Goal: Information Seeking & Learning: Learn about a topic

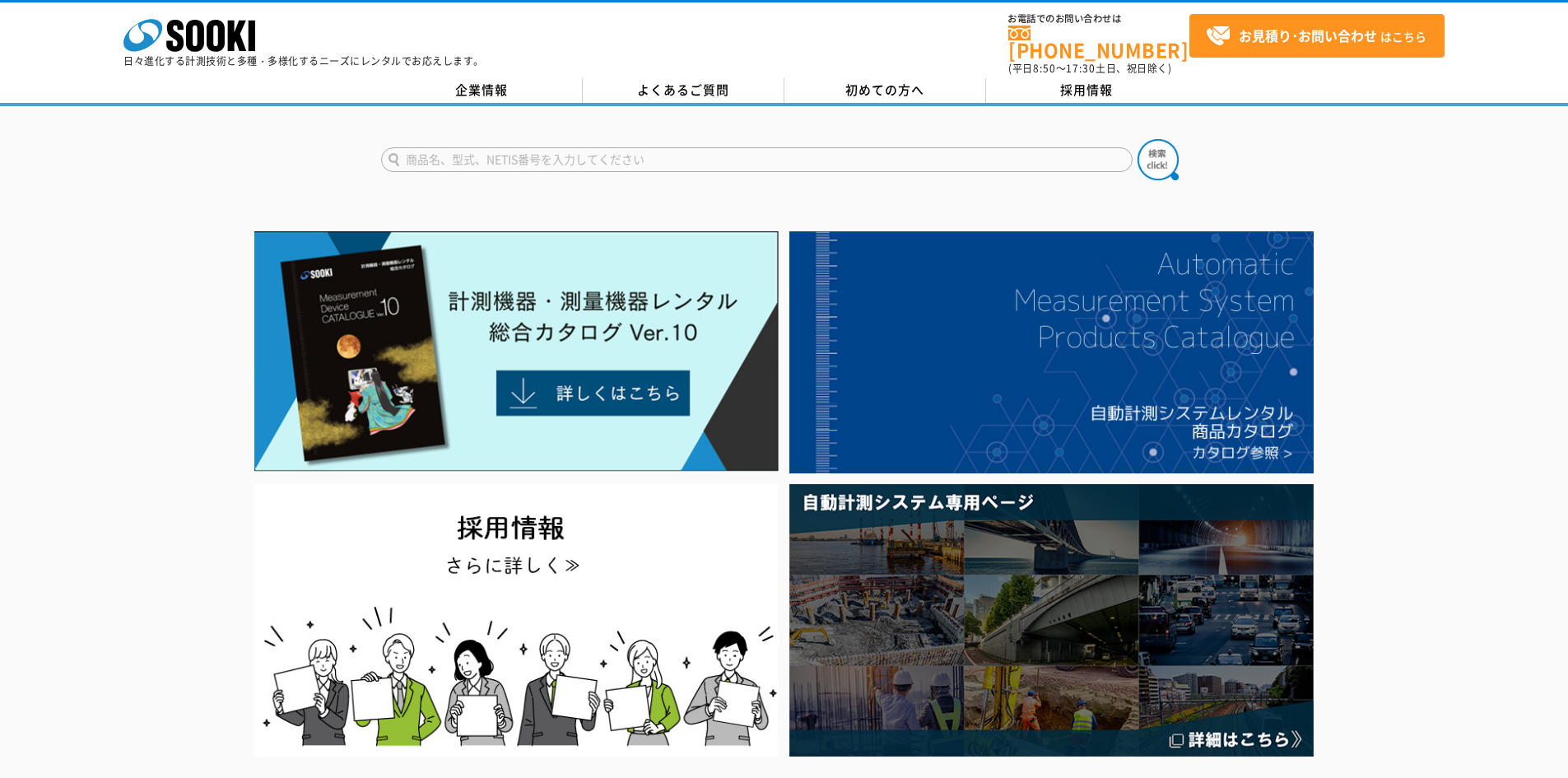
click at [754, 147] on input "text" at bounding box center [757, 159] width 751 height 24
type input "商品名、型式、NETIS番号を入力してください"
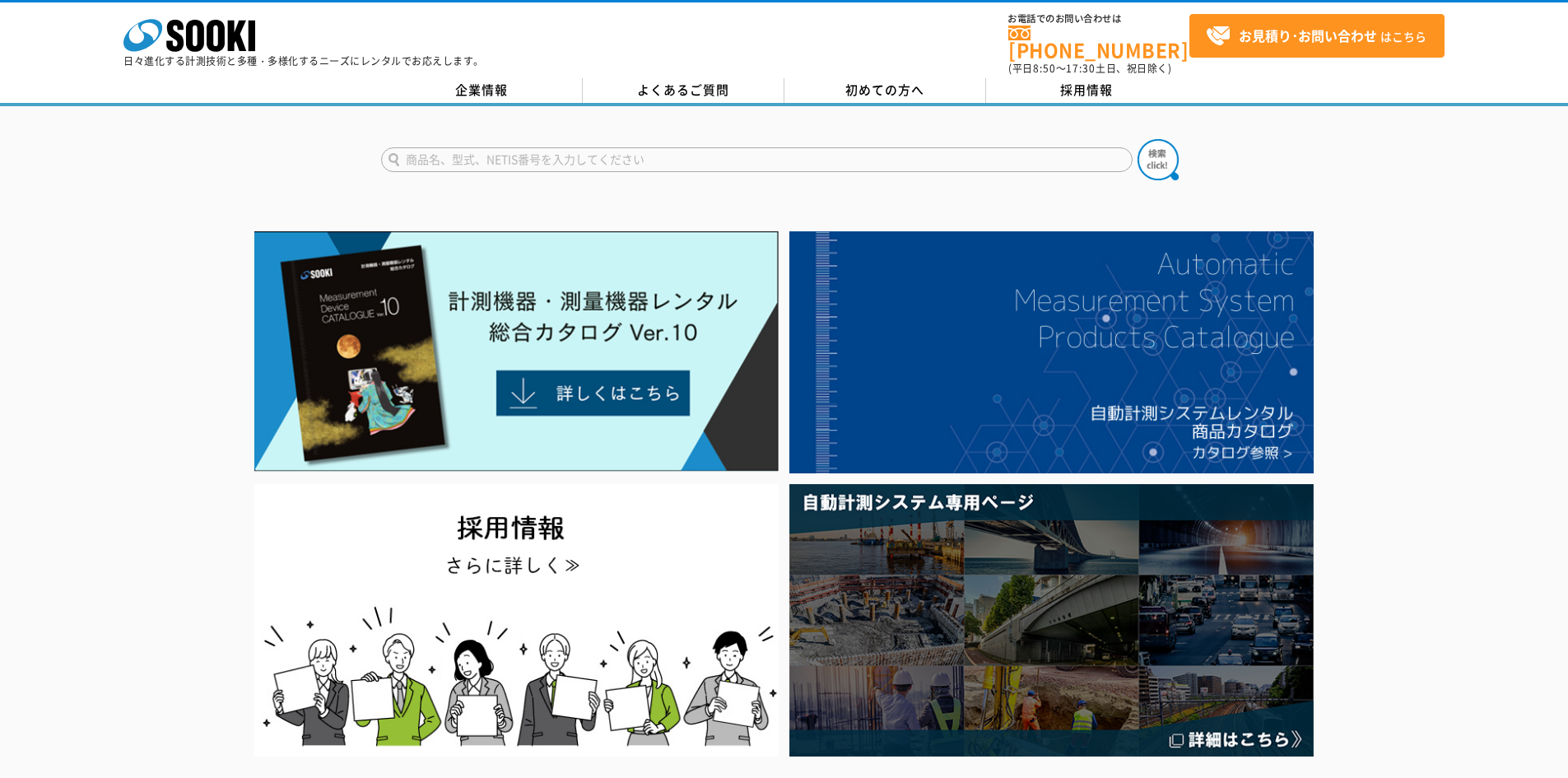
type input "商品名、型式、NETIS番号を入力してください"
click at [553, 152] on input "text" at bounding box center [757, 159] width 751 height 24
click at [638, 153] on input "text" at bounding box center [757, 159] width 751 height 24
type input "カメラ"
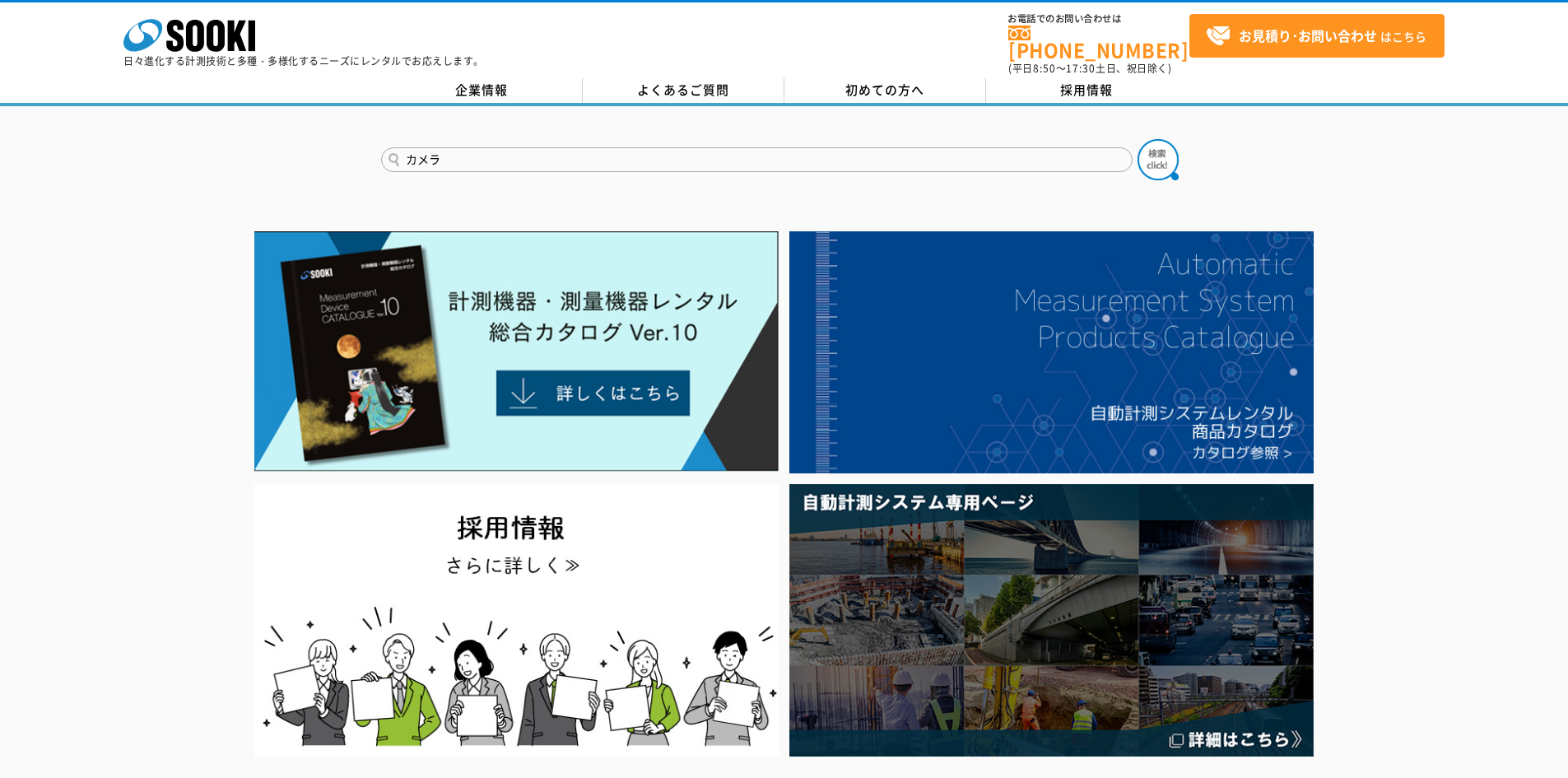
click at [1138, 139] on button at bounding box center [1158, 160] width 41 height 41
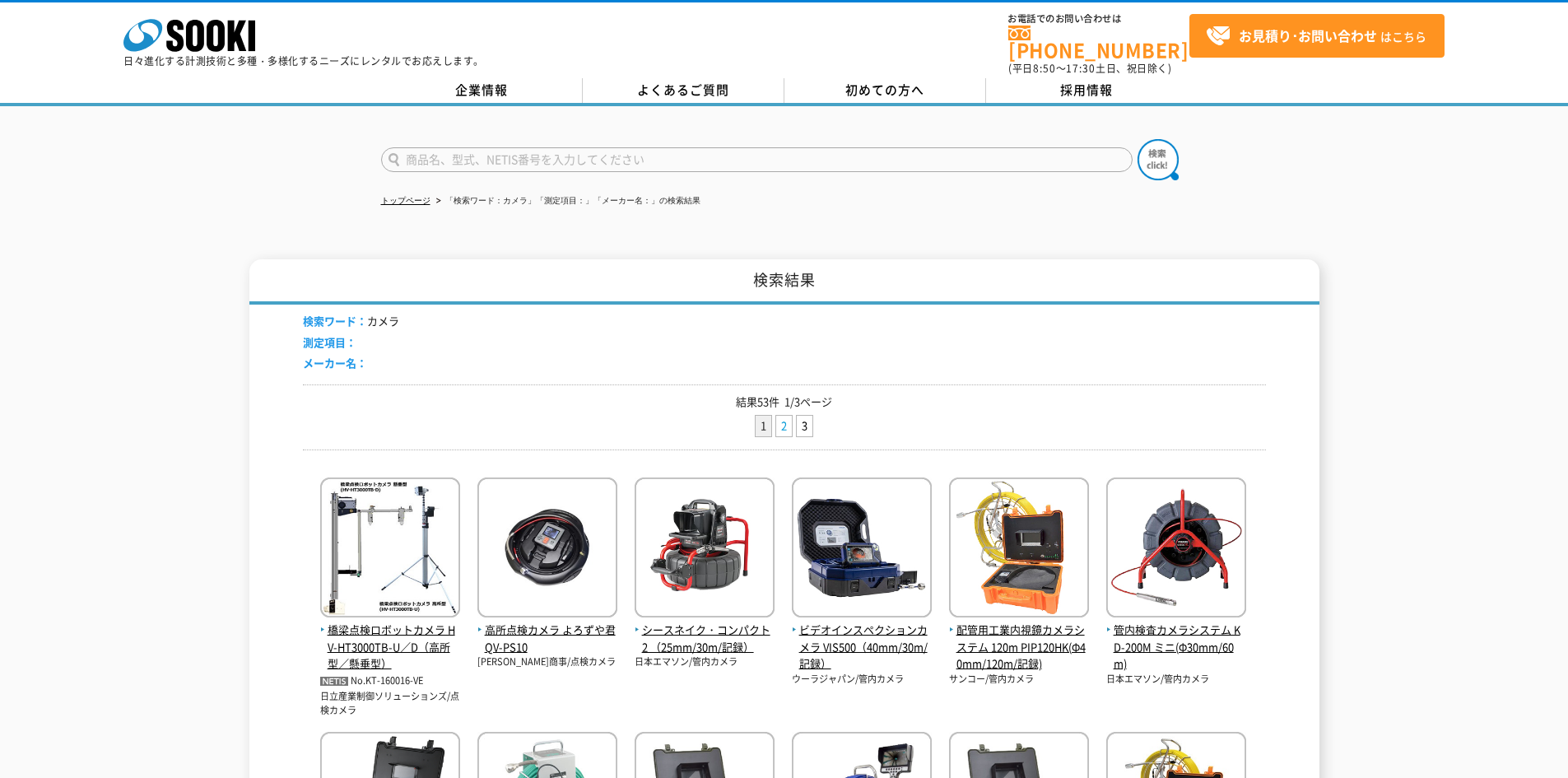
click at [783, 422] on link "2" at bounding box center [784, 426] width 16 height 20
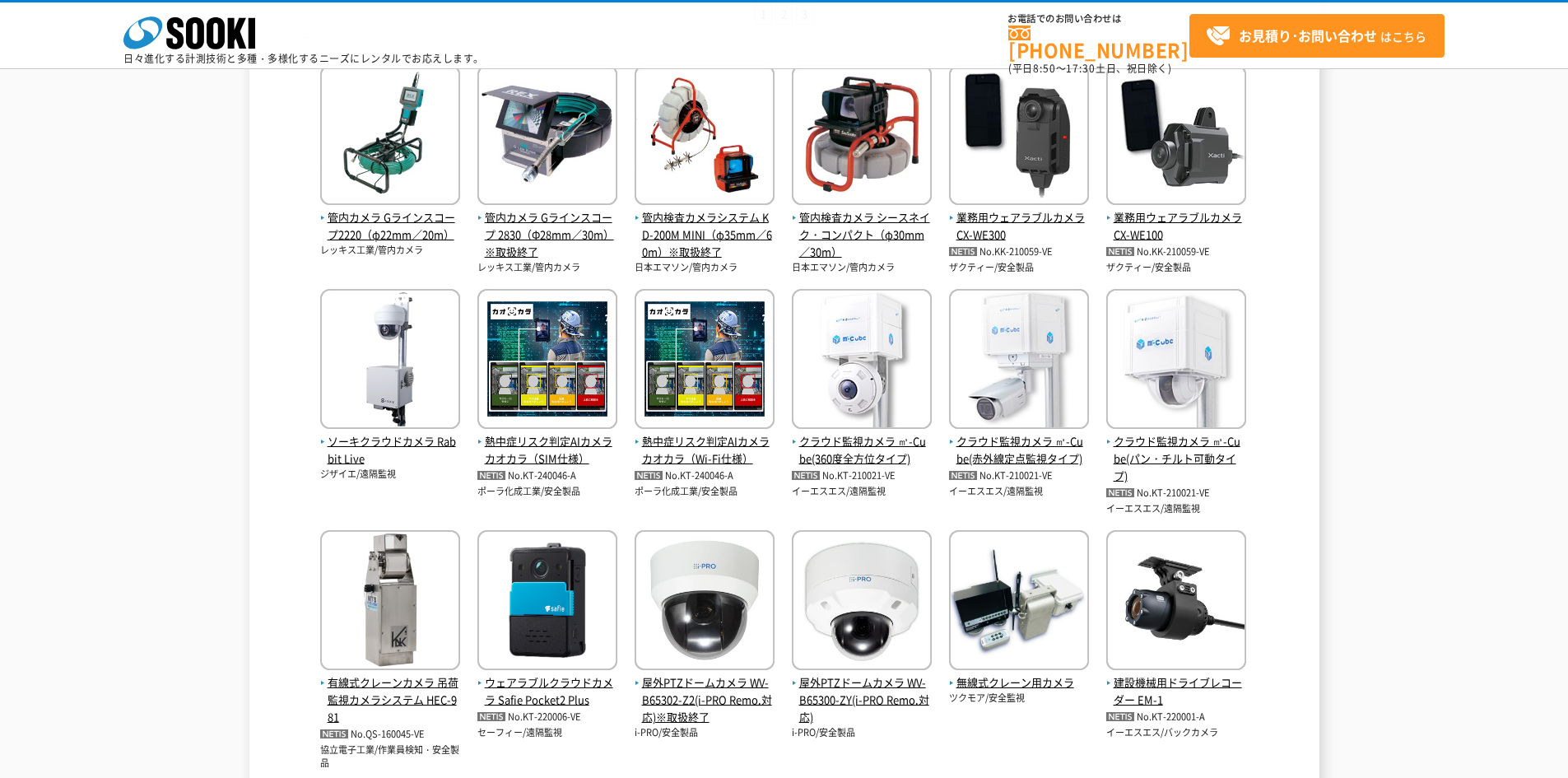
scroll to position [329, 0]
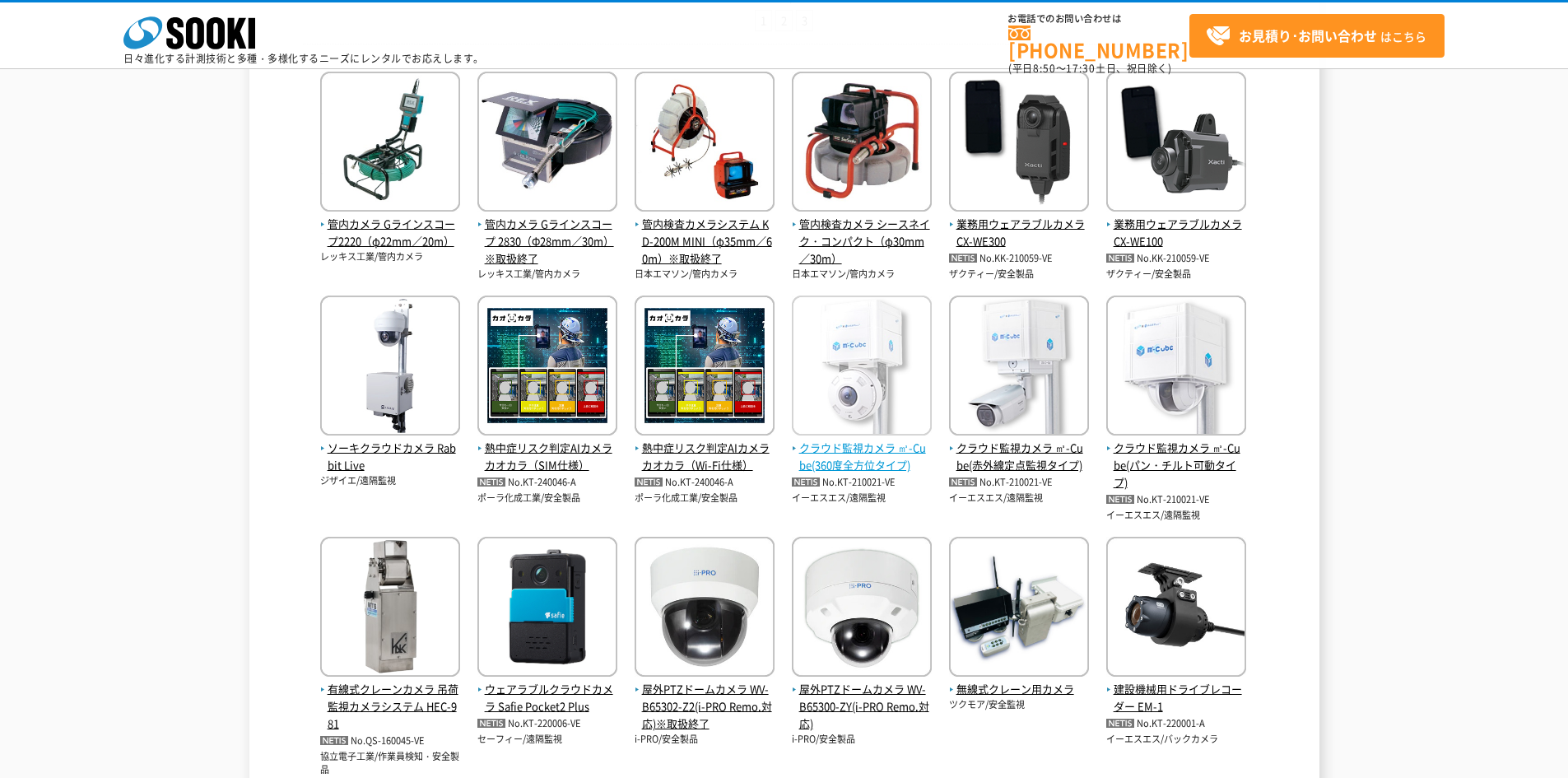
click at [843, 378] on img at bounding box center [862, 368] width 140 height 144
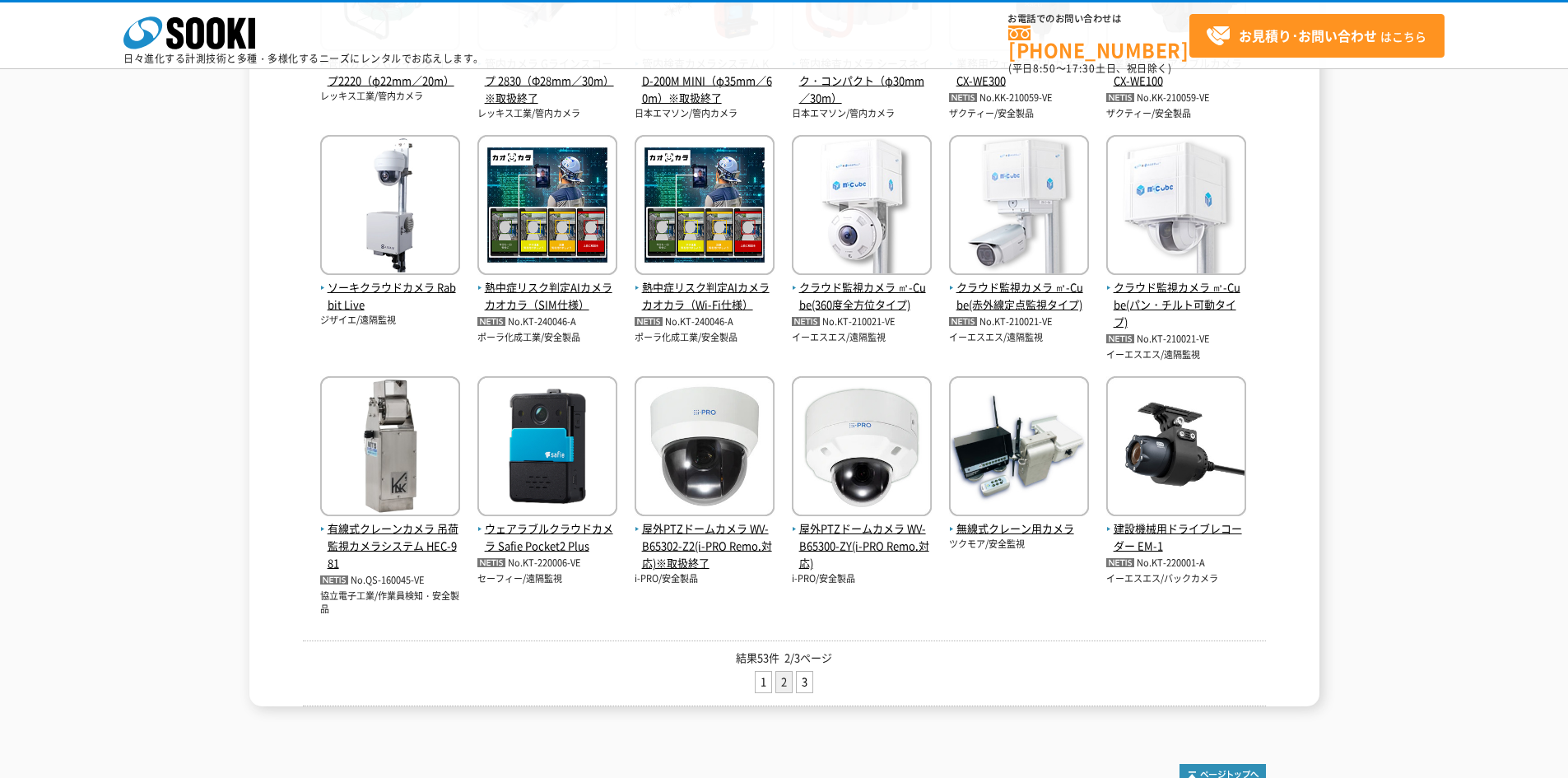
scroll to position [659, 0]
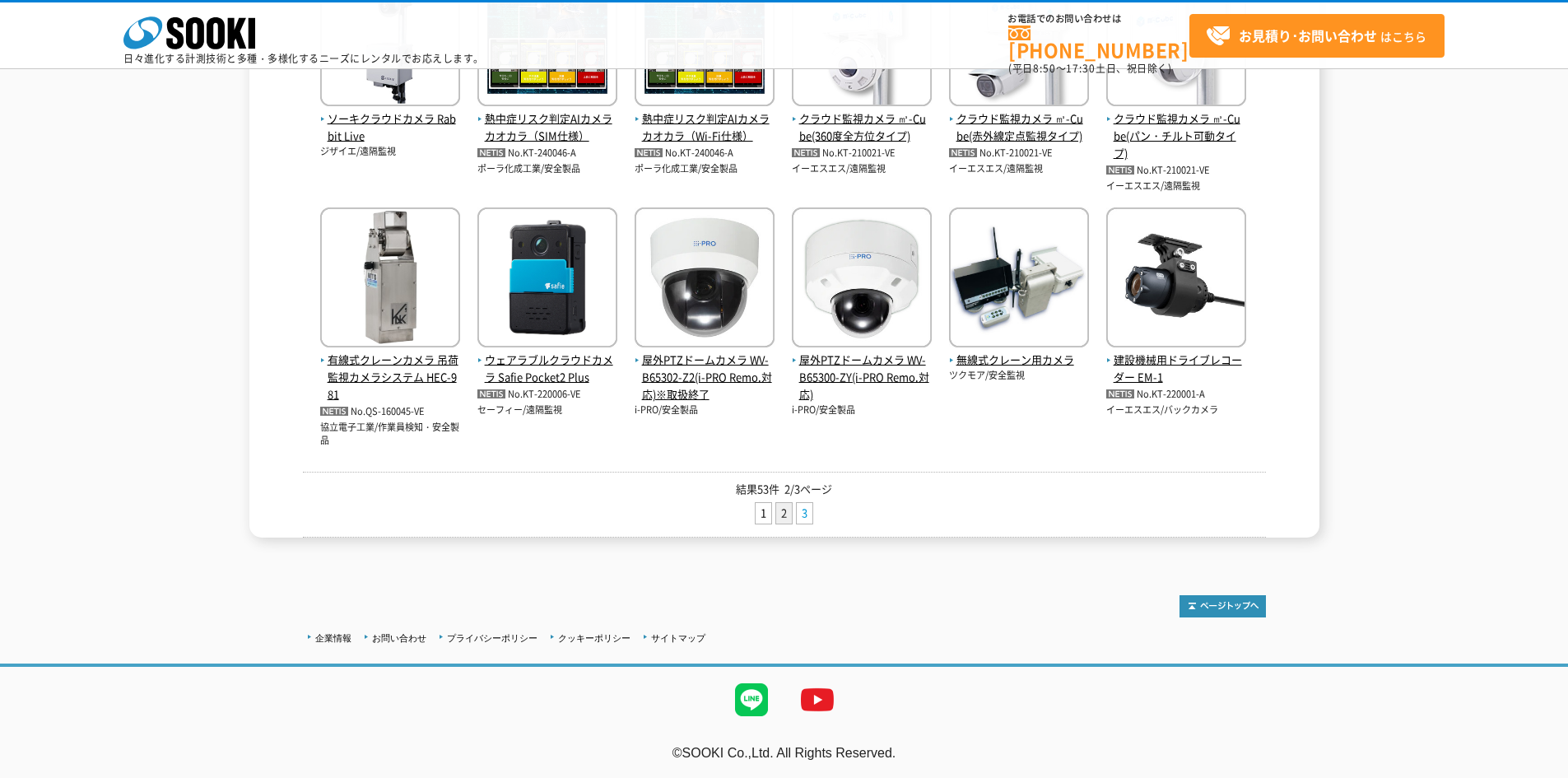
click at [813, 519] on link "3" at bounding box center [805, 513] width 16 height 20
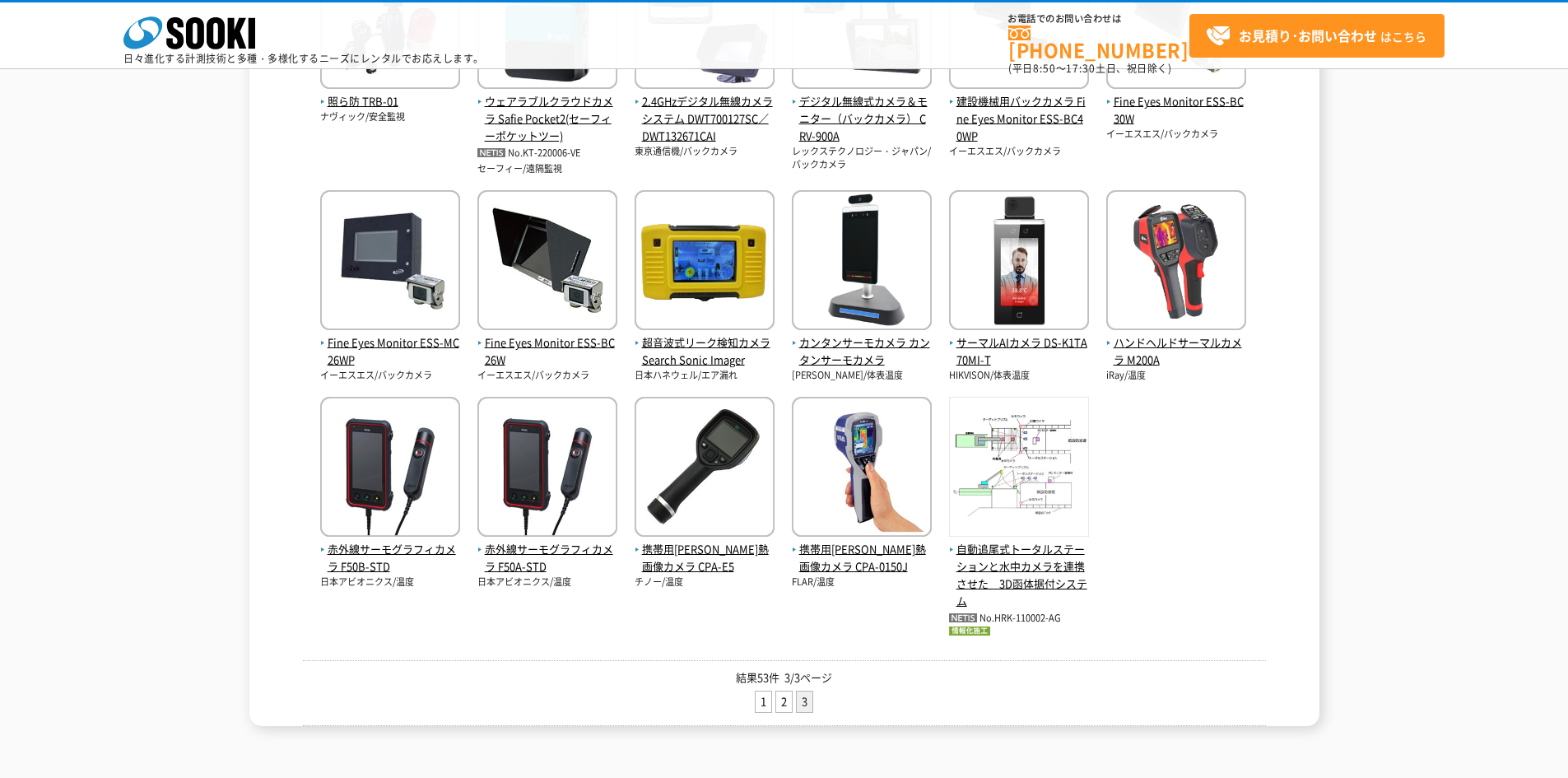
scroll to position [644, 0]
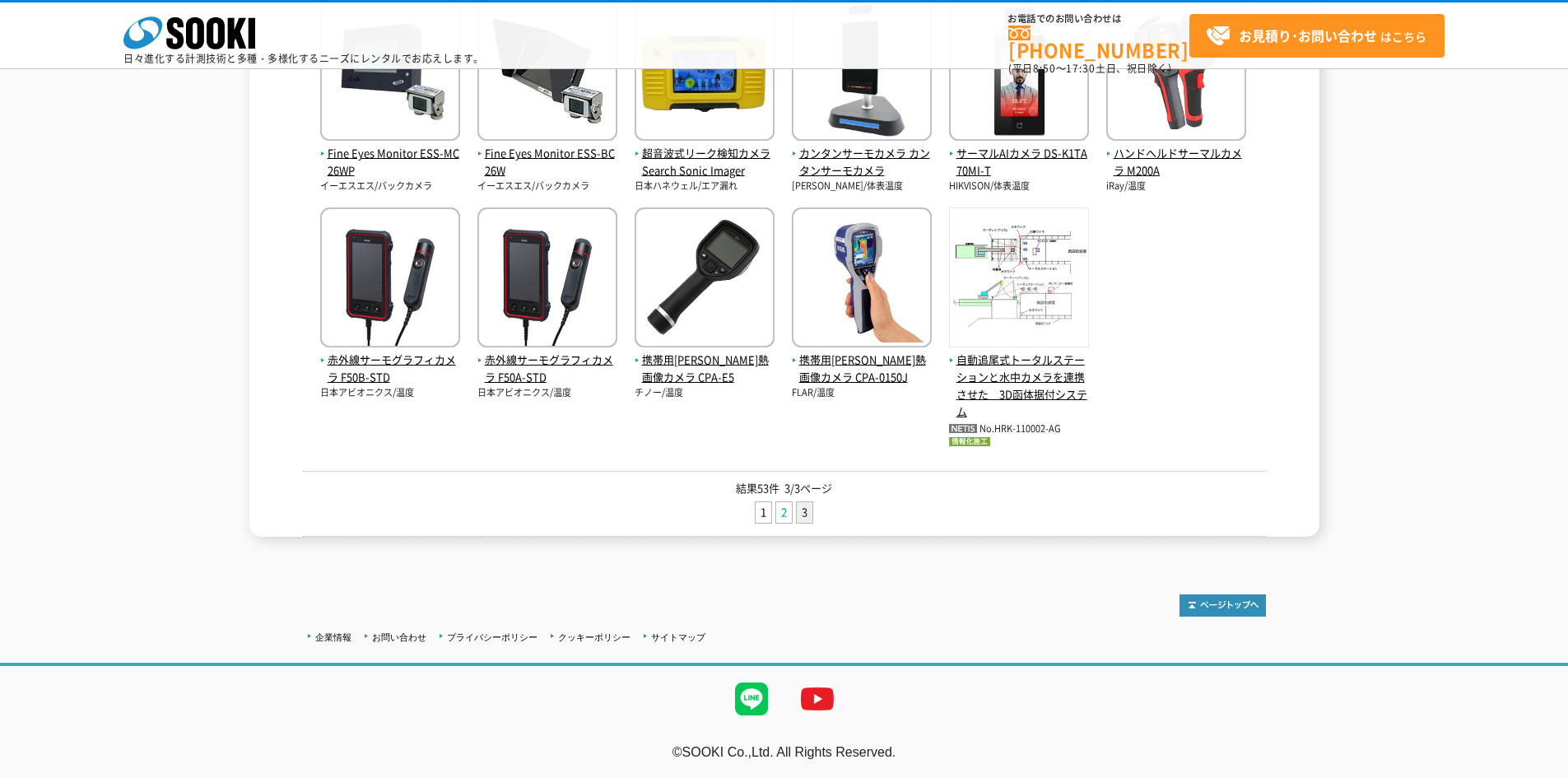
click at [785, 517] on link "2" at bounding box center [784, 512] width 16 height 20
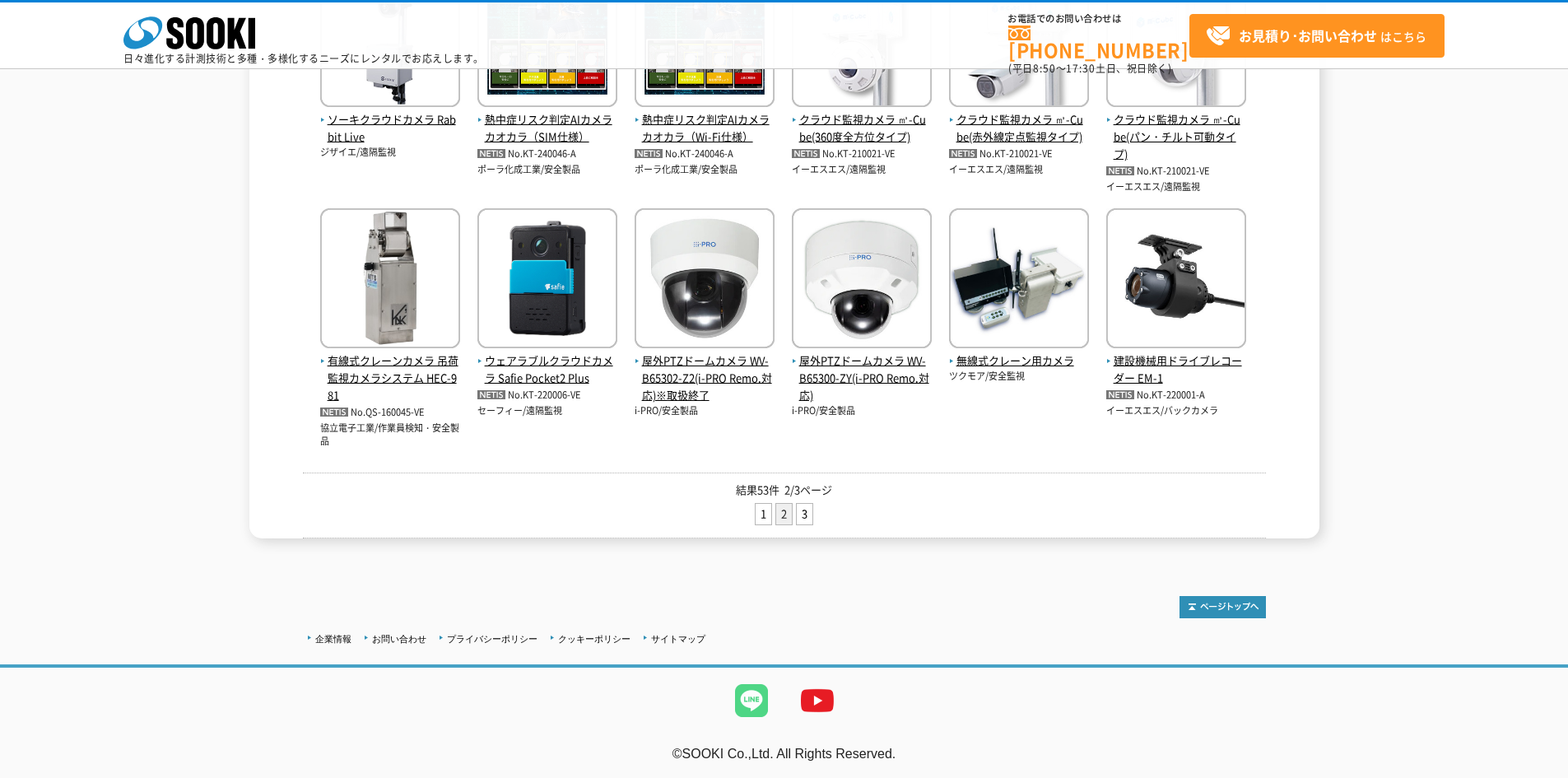
scroll to position [661, 0]
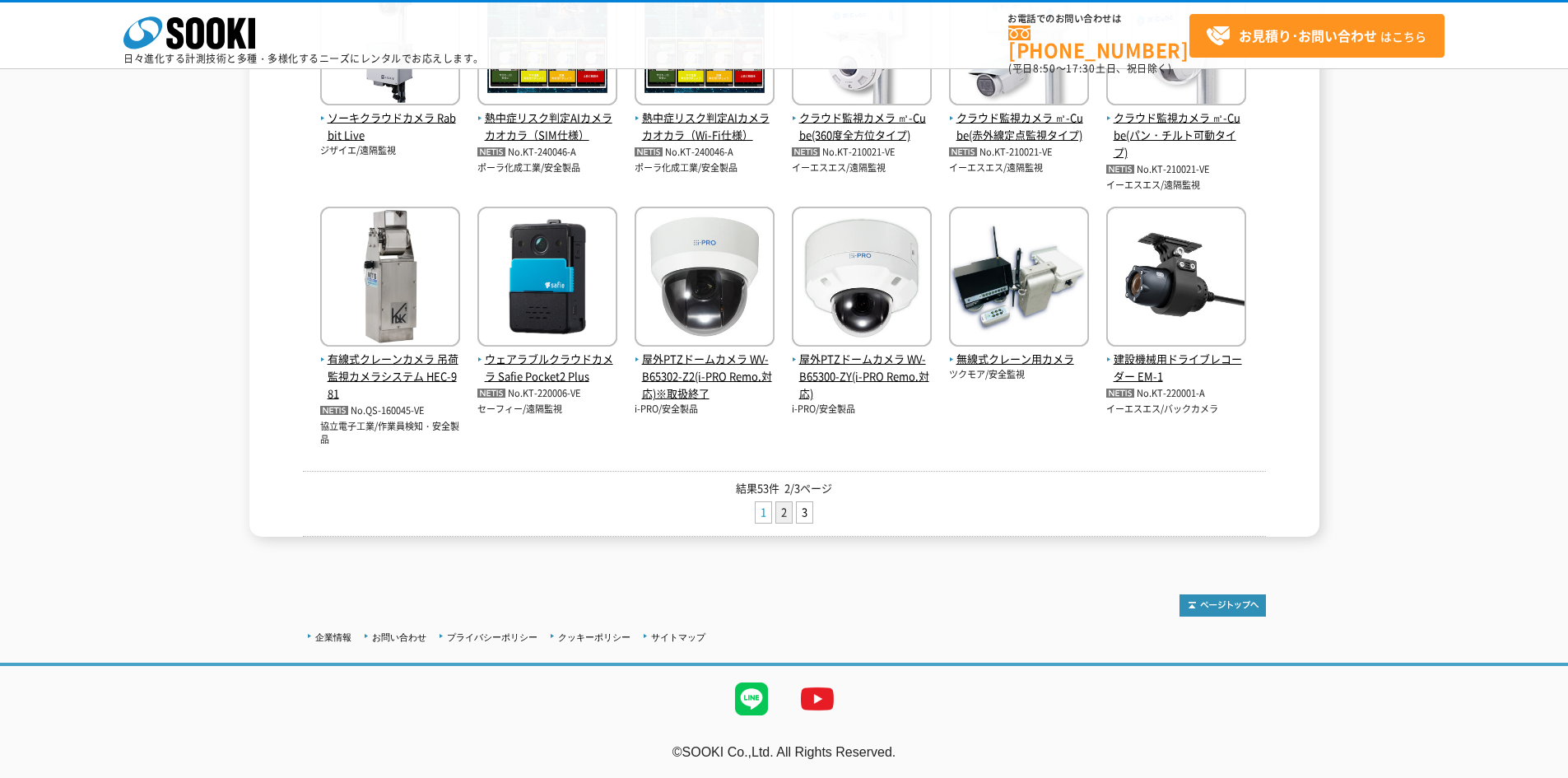
click at [761, 509] on link "1" at bounding box center [763, 512] width 16 height 20
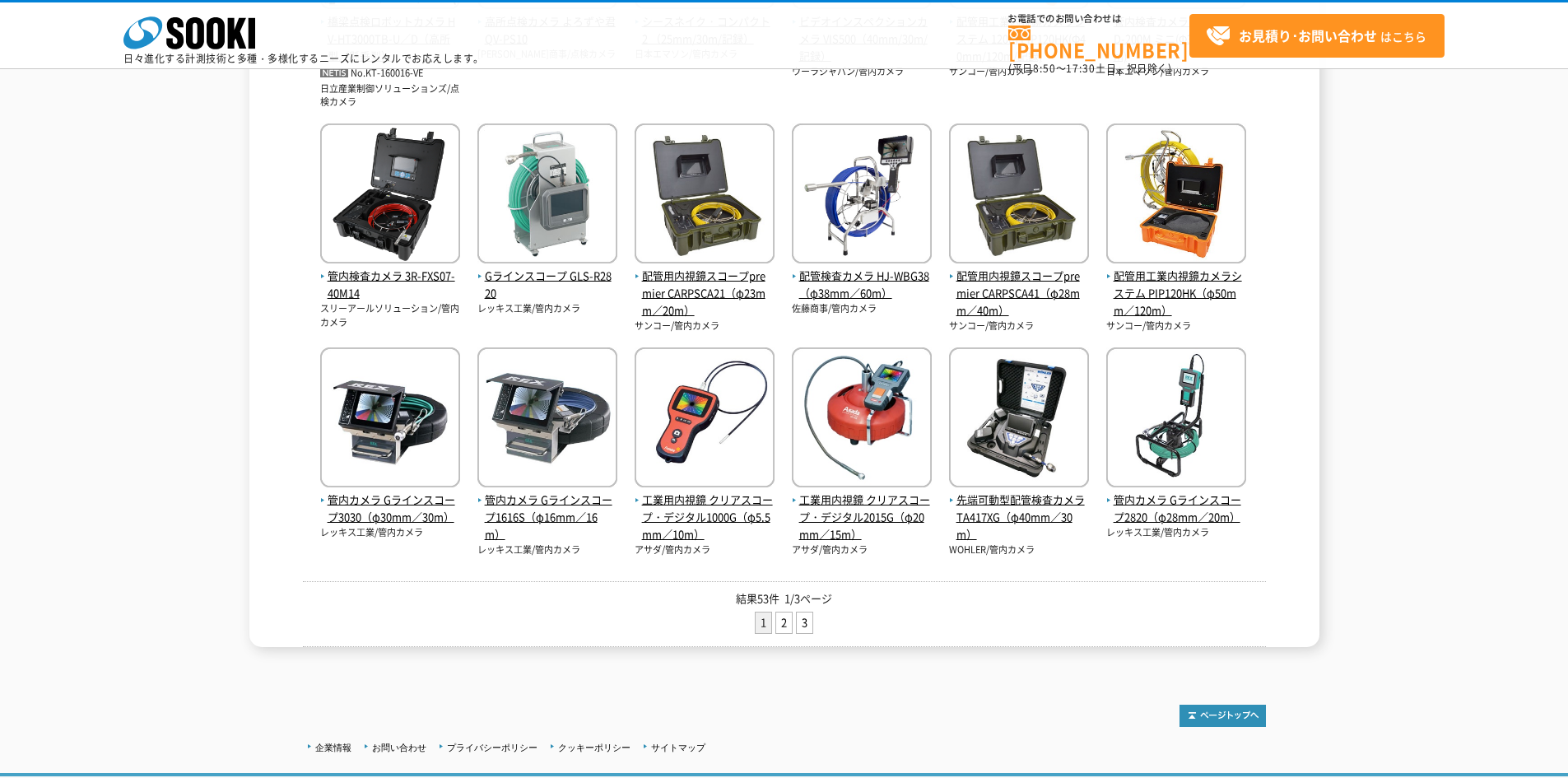
scroll to position [576, 0]
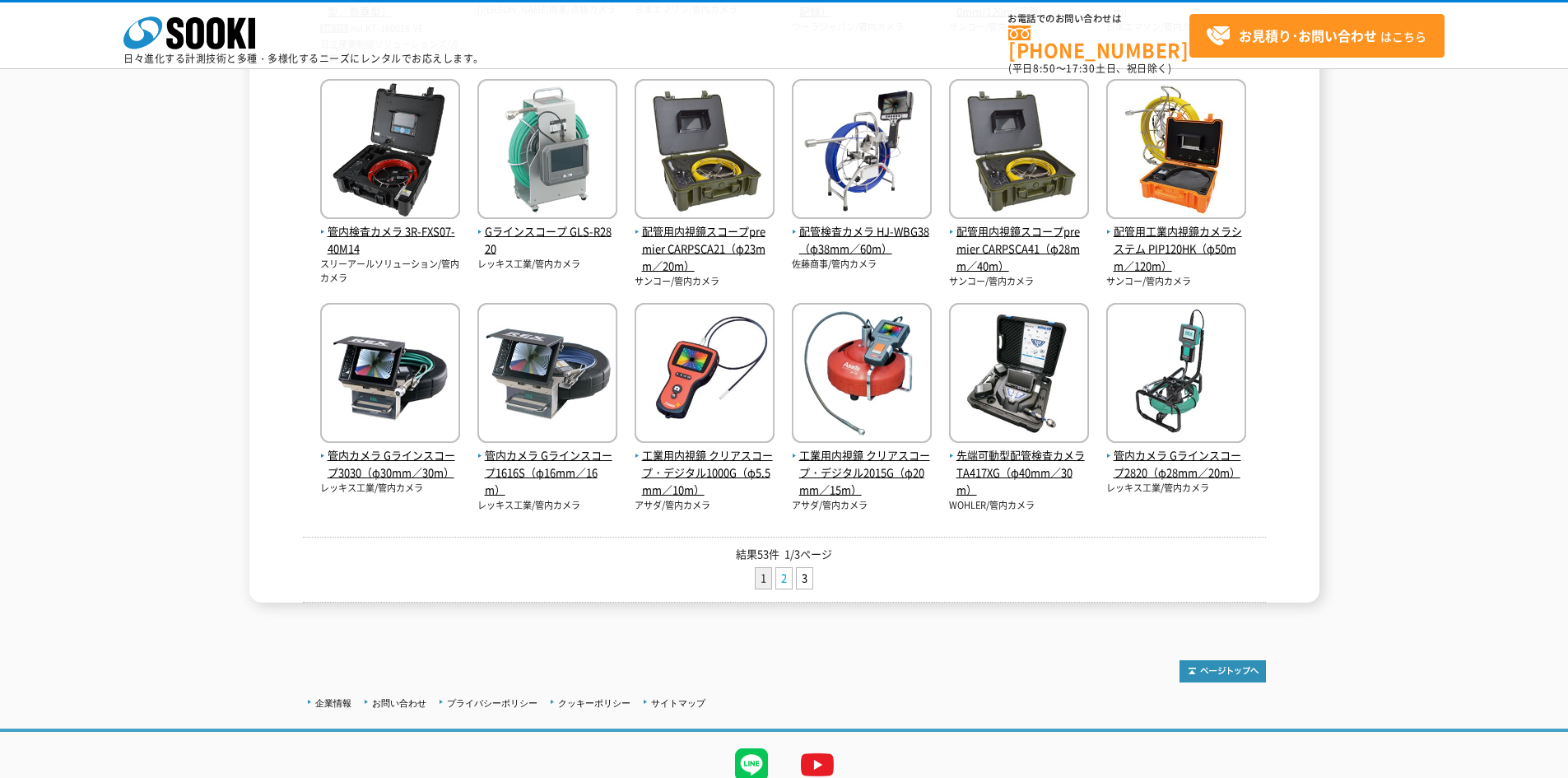
click at [785, 578] on link "2" at bounding box center [784, 578] width 16 height 20
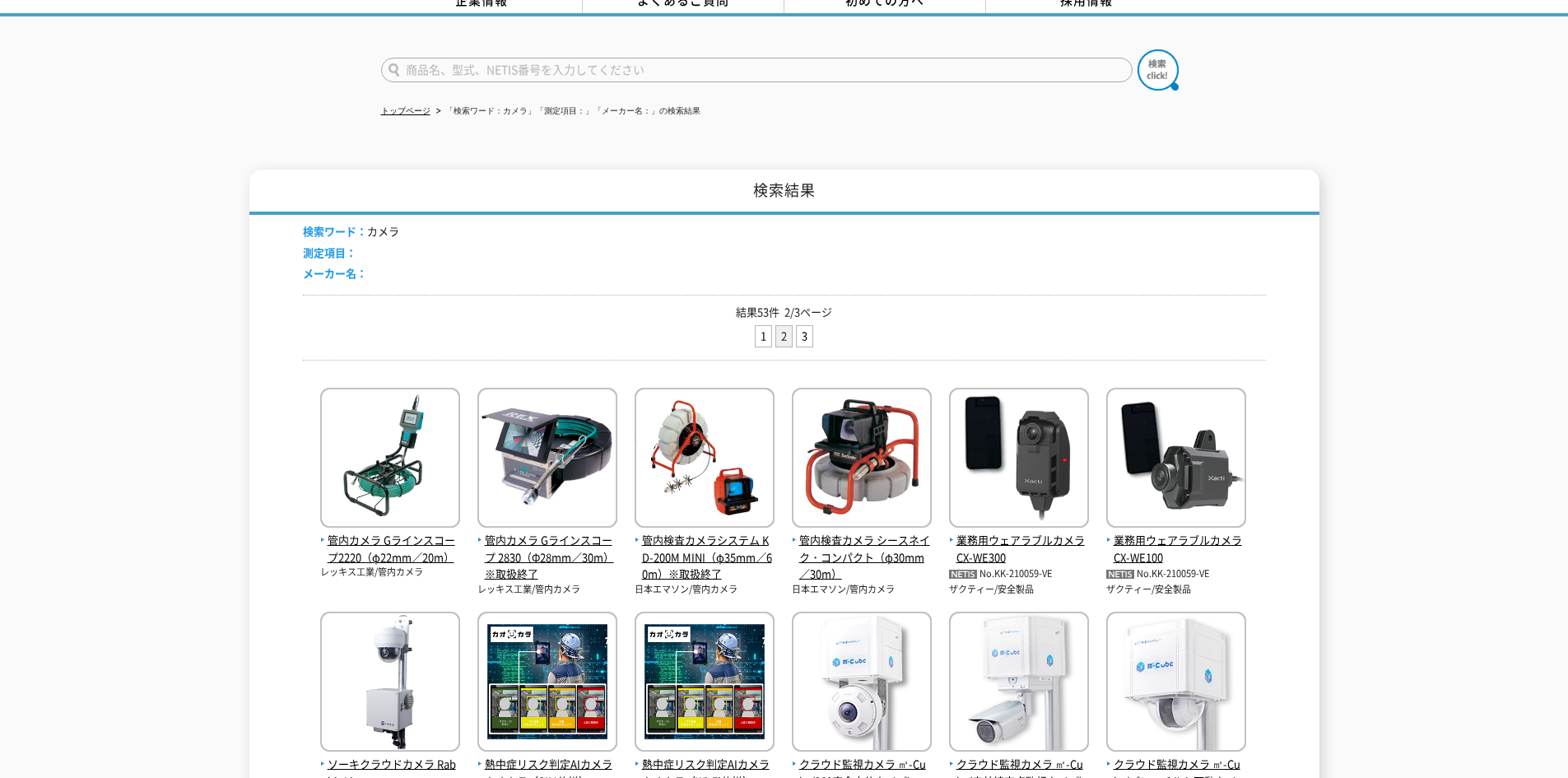
scroll to position [83, 0]
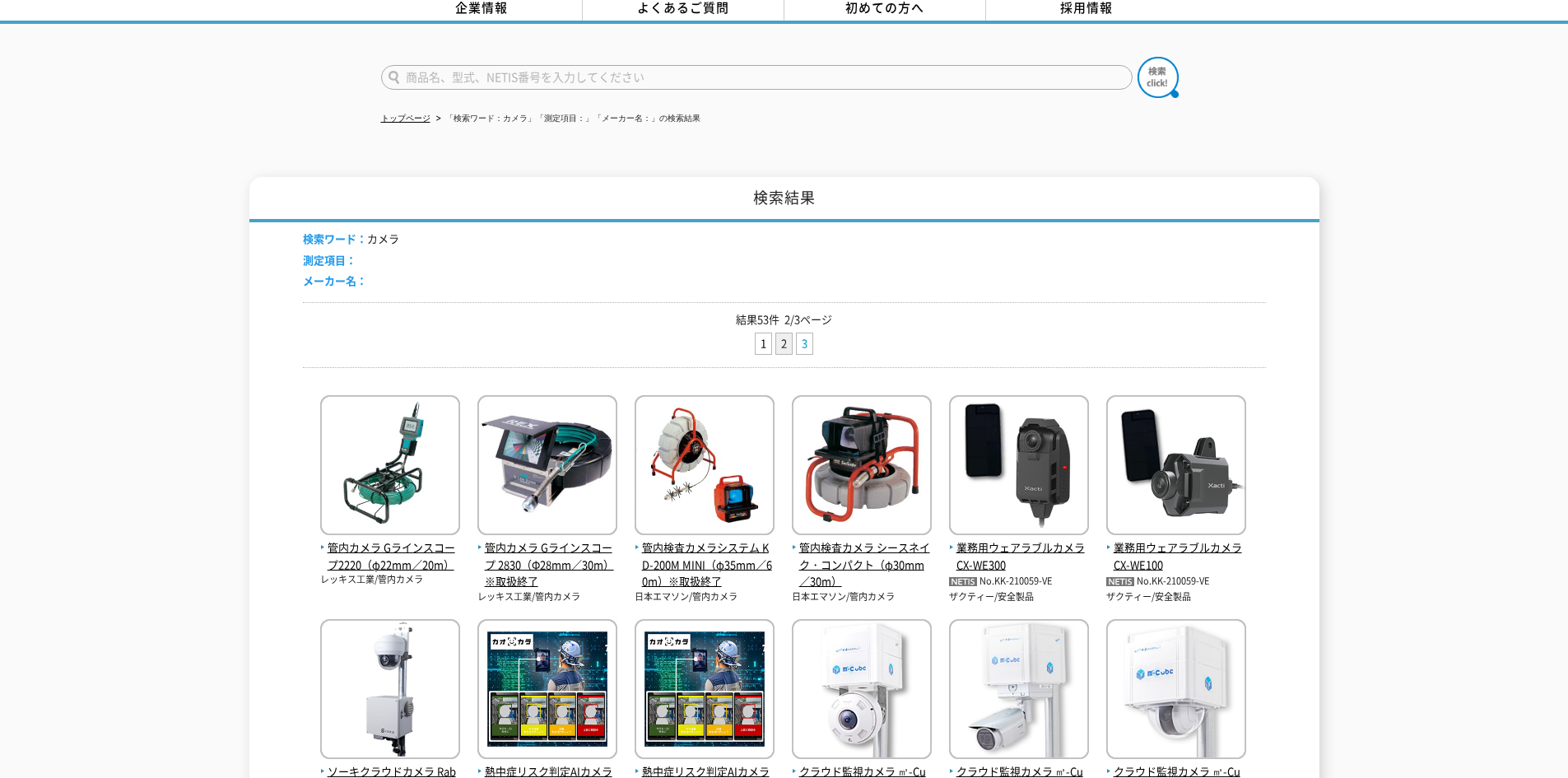
click at [813, 338] on link "3" at bounding box center [805, 344] width 16 height 20
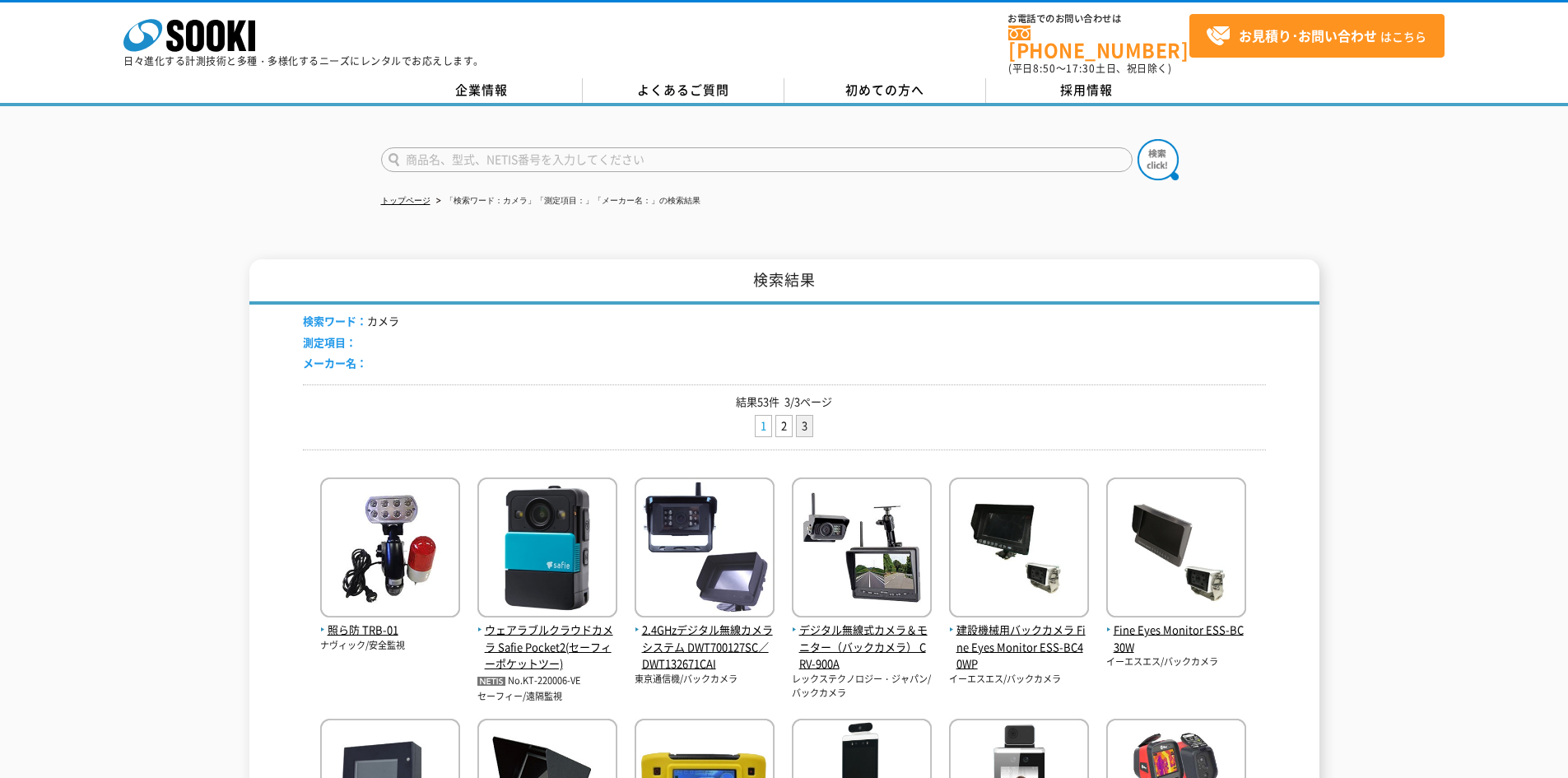
click at [760, 416] on link "1" at bounding box center [763, 426] width 16 height 20
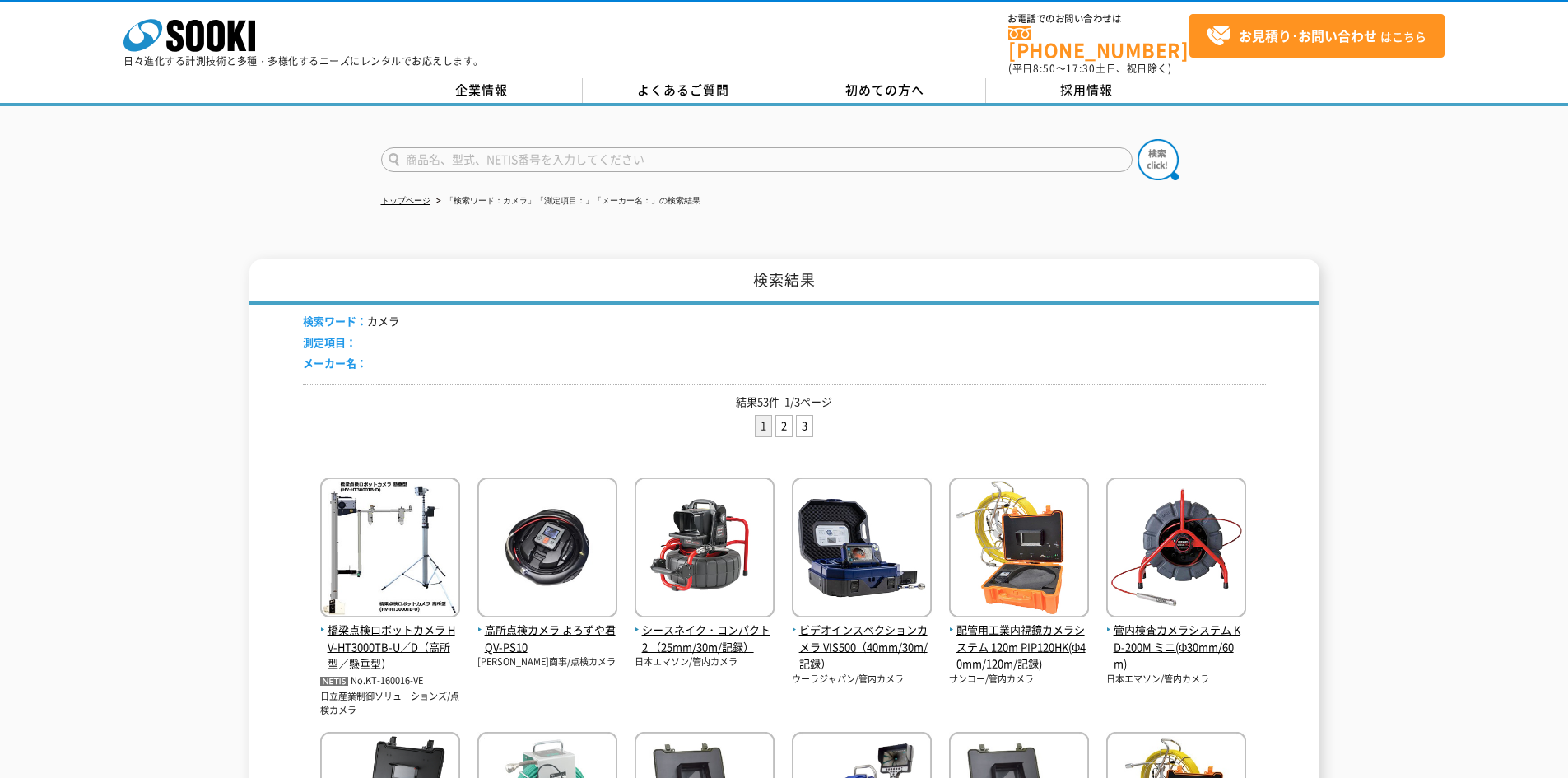
click at [651, 151] on input "text" at bounding box center [757, 159] width 751 height 24
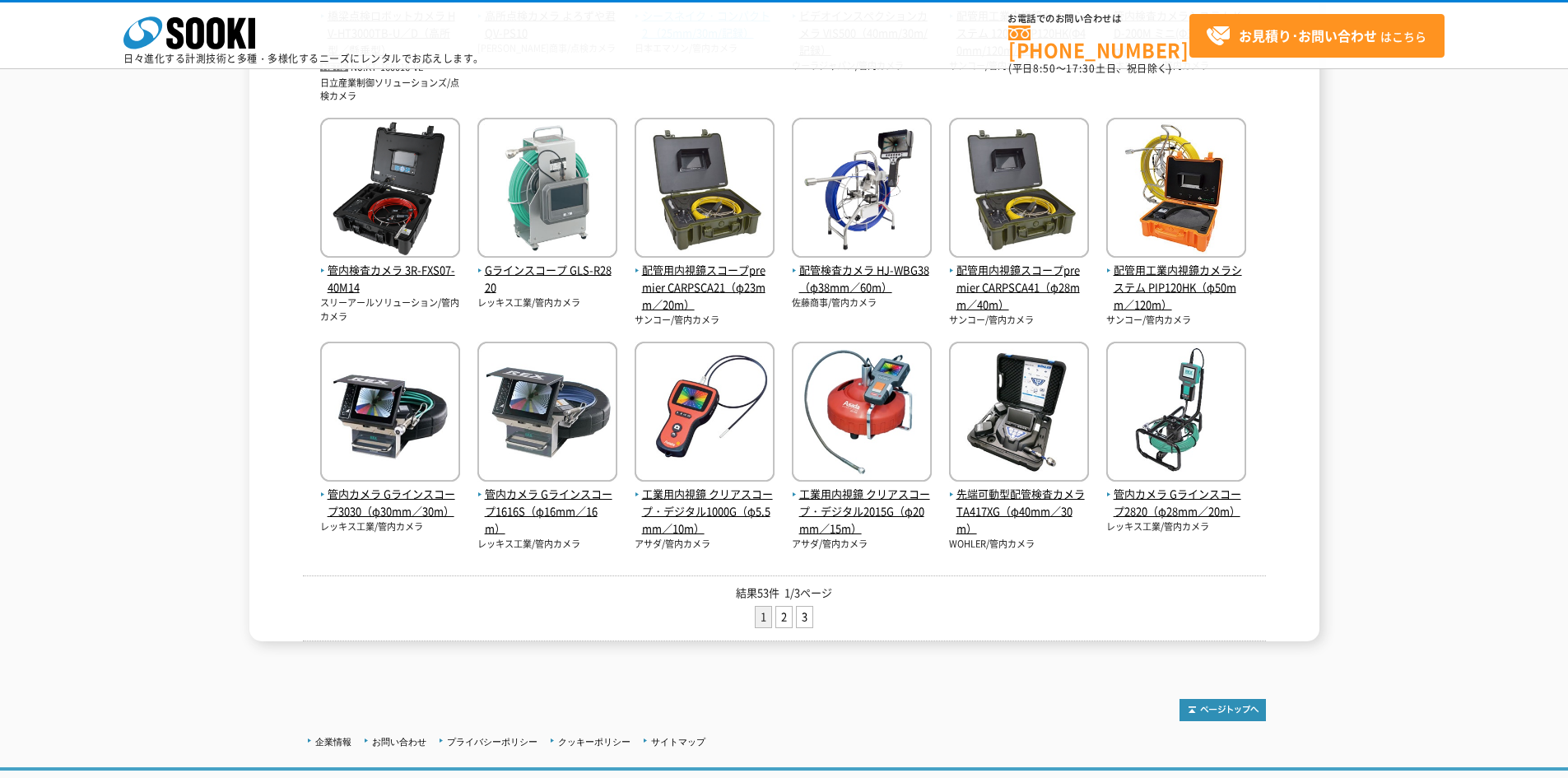
scroll to position [644, 0]
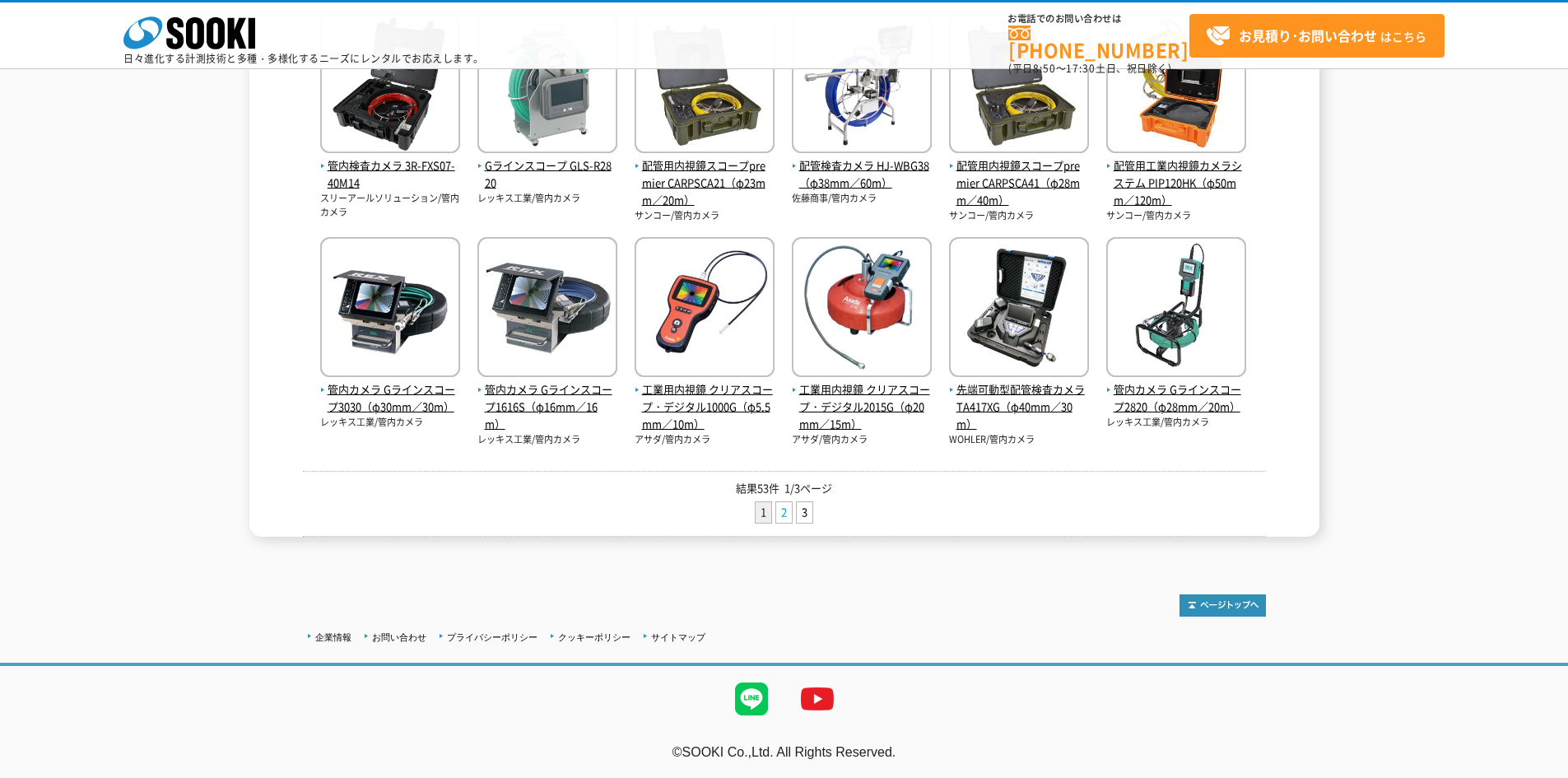
type input "商品名、型式、NETIS番号を入力してください"
click at [783, 515] on link "2" at bounding box center [784, 512] width 16 height 20
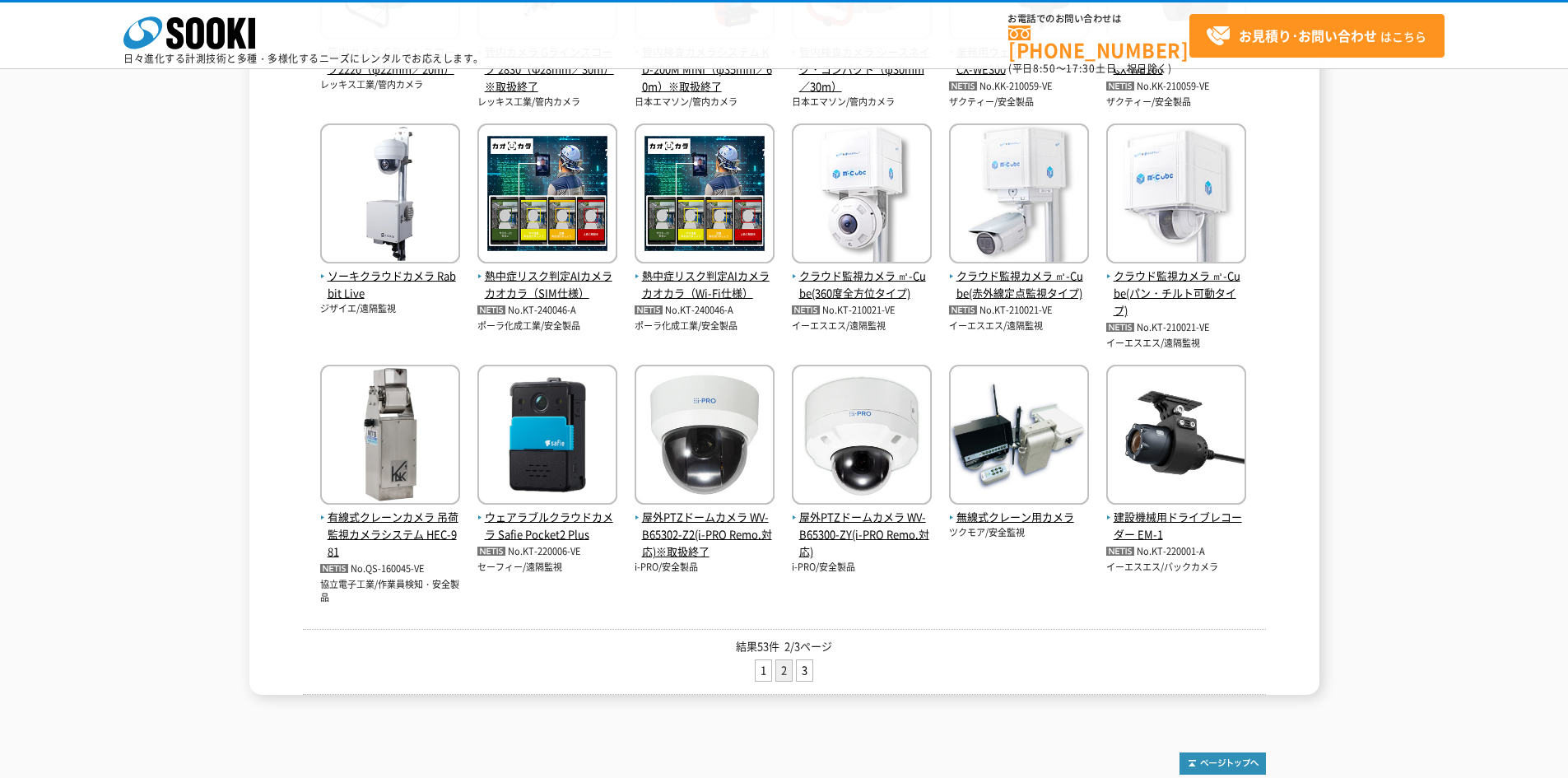
scroll to position [659, 0]
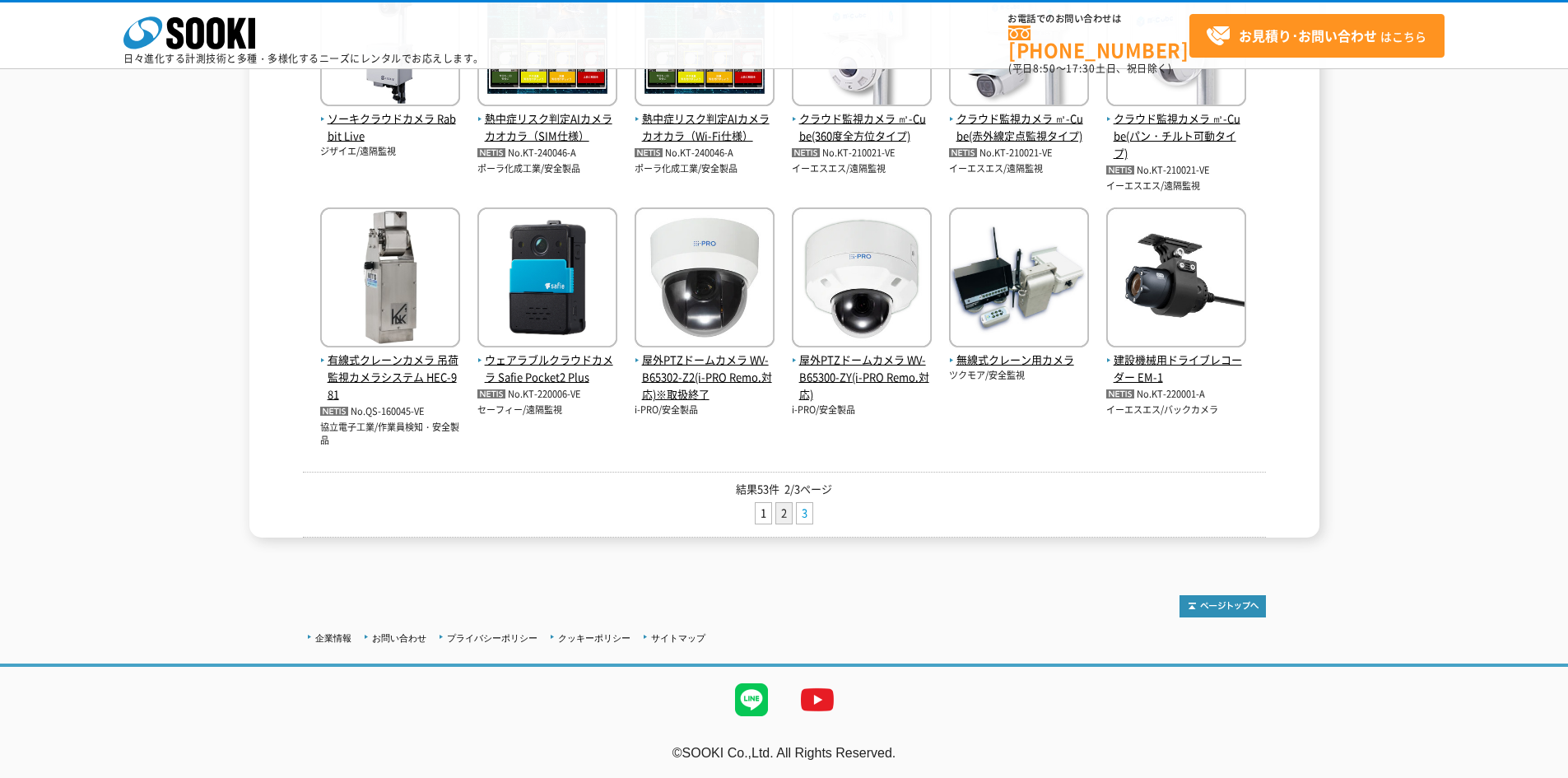
click at [802, 518] on link "3" at bounding box center [805, 513] width 16 height 20
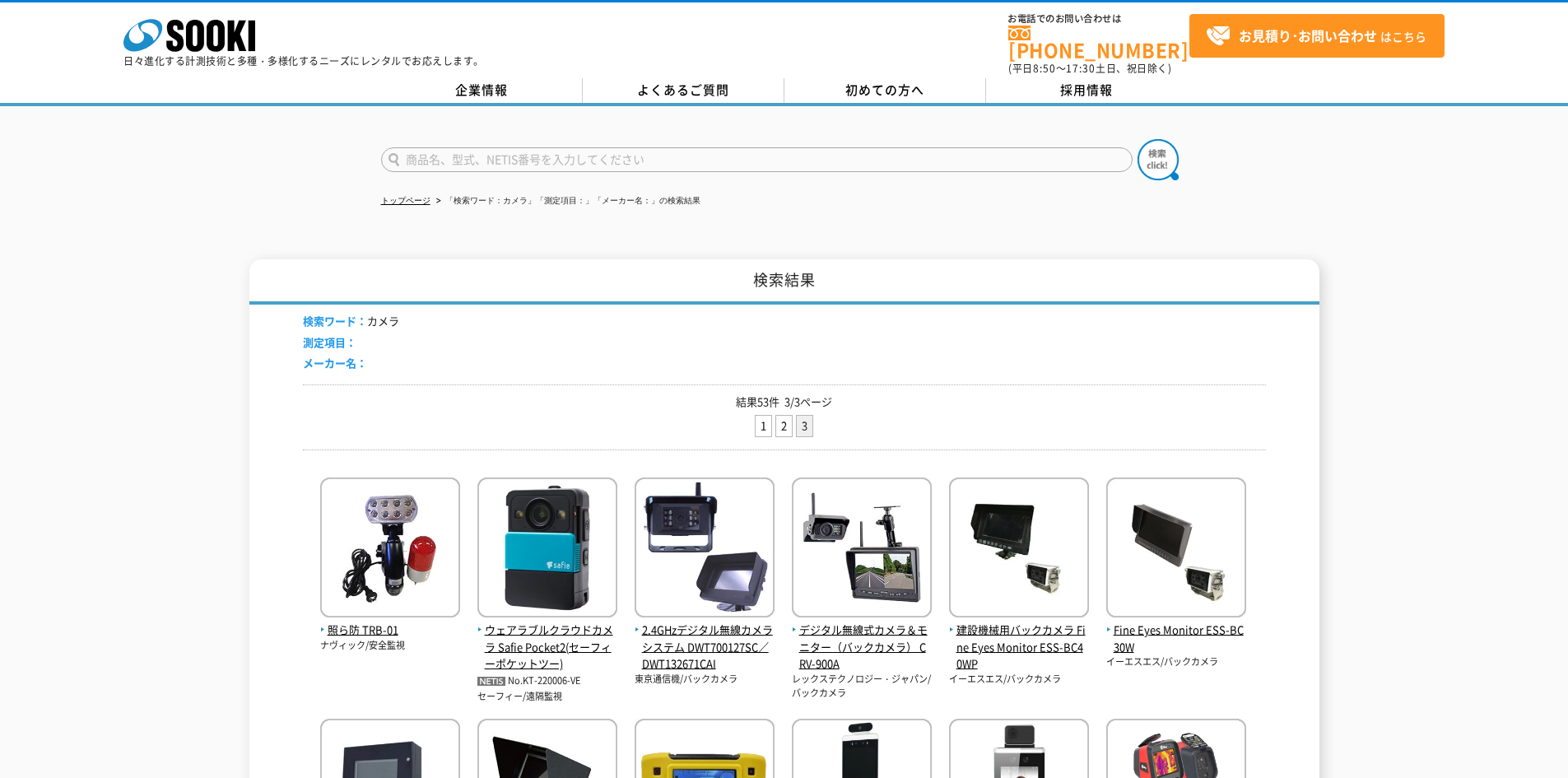
click at [733, 147] on input "text" at bounding box center [757, 159] width 751 height 24
type input "G"
type input "s"
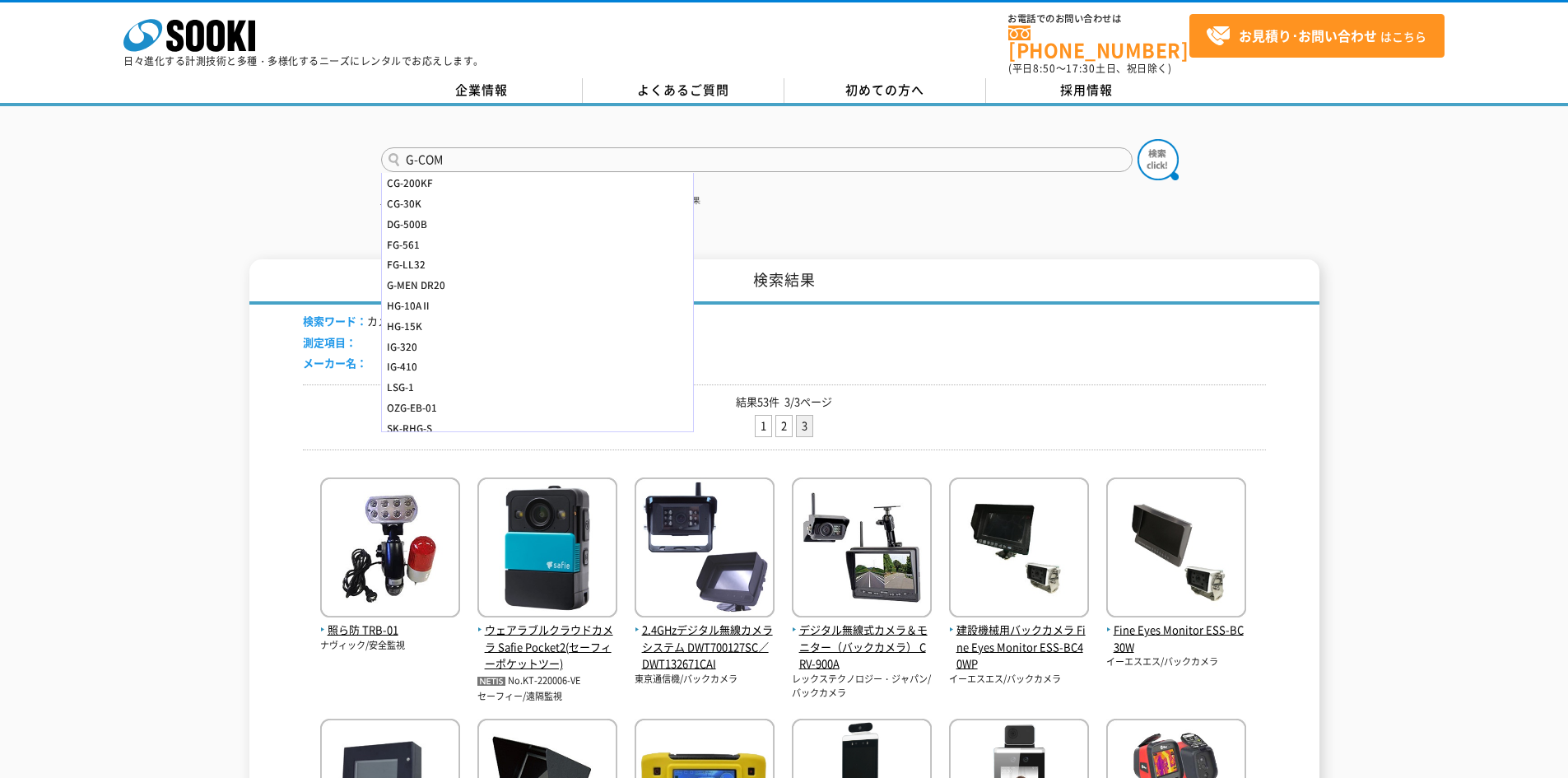
click at [1138, 139] on button at bounding box center [1158, 160] width 41 height 41
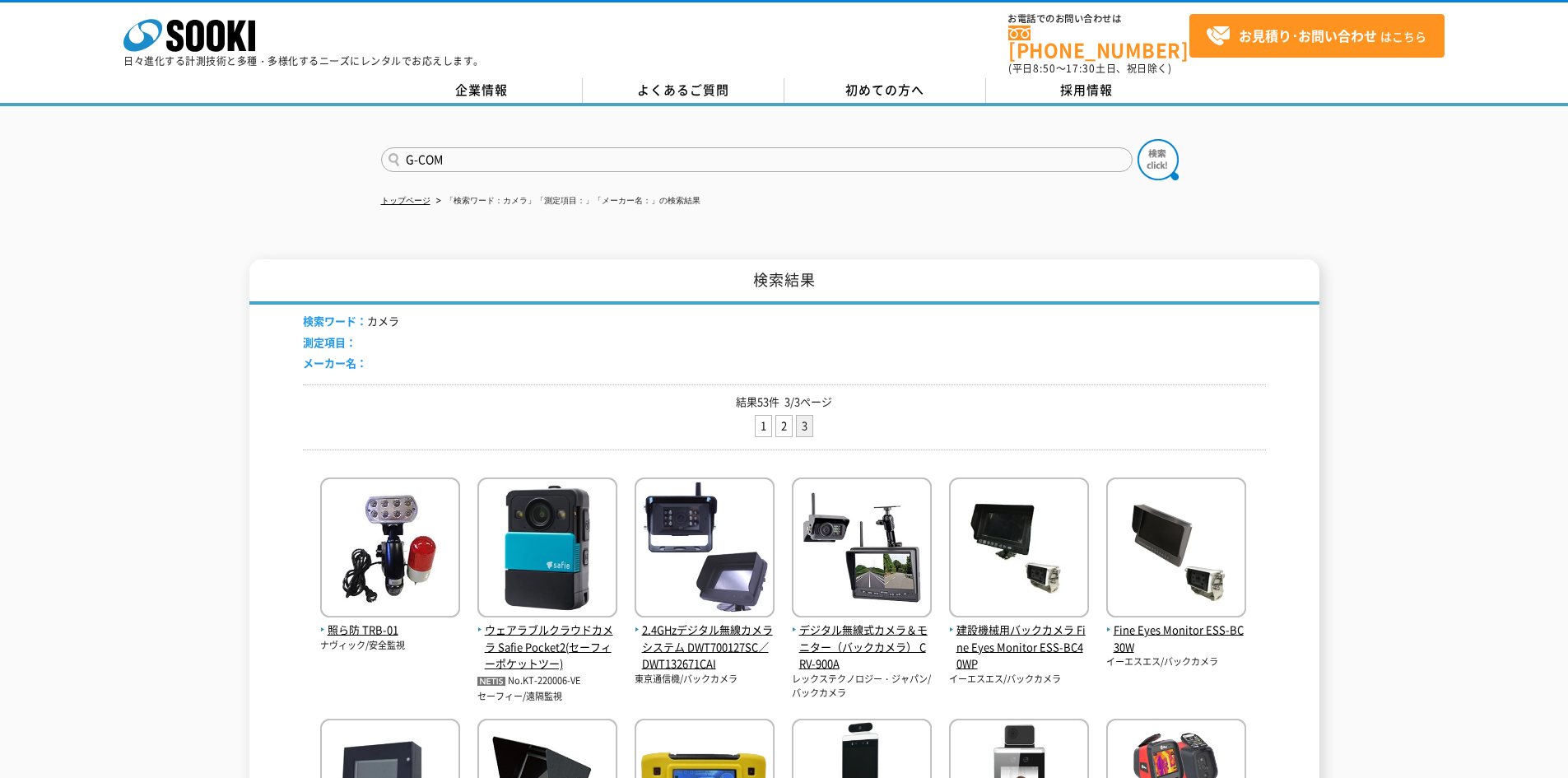
click at [463, 151] on input "G-COM" at bounding box center [757, 159] width 751 height 24
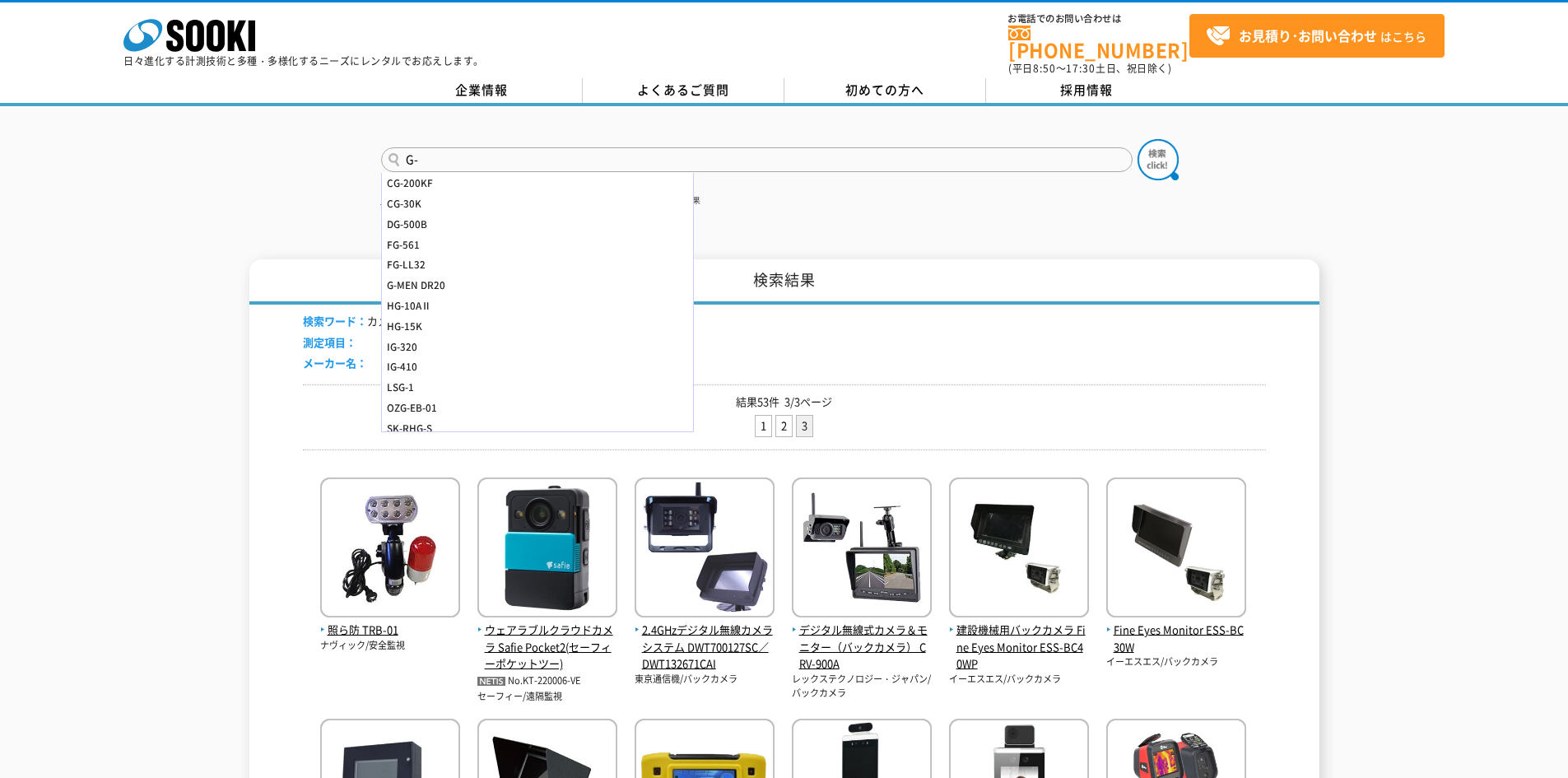
type input "G"
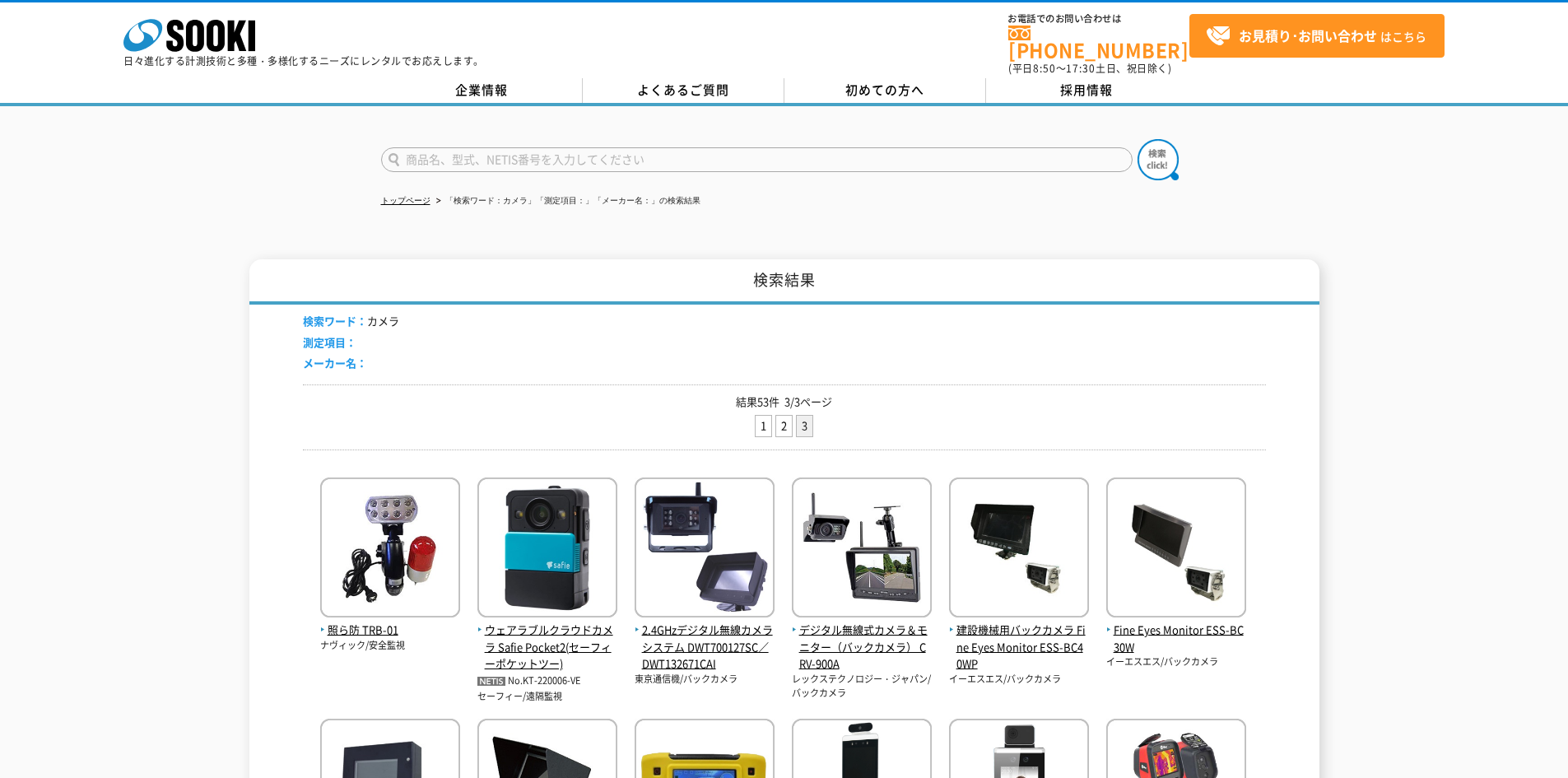
type input "z"
type input "[DEMOGRAPHIC_DATA]"
click at [1138, 139] on button at bounding box center [1158, 160] width 41 height 41
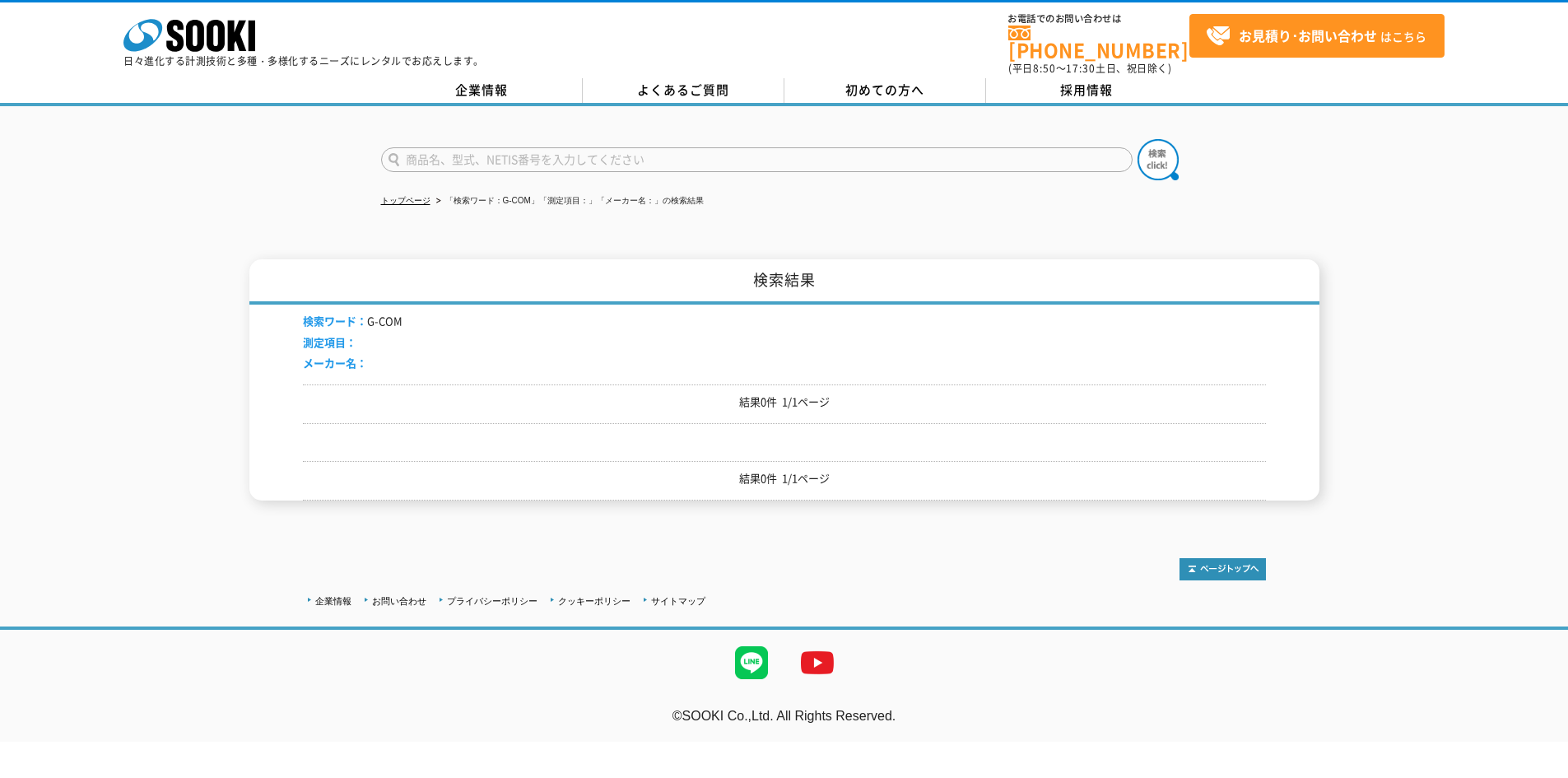
click at [551, 153] on input "text" at bounding box center [757, 159] width 751 height 24
click at [427, 149] on input "text" at bounding box center [757, 159] width 751 height 24
type input "商品名、型式、NETIS番号を入力してください"
